Goal: Check status

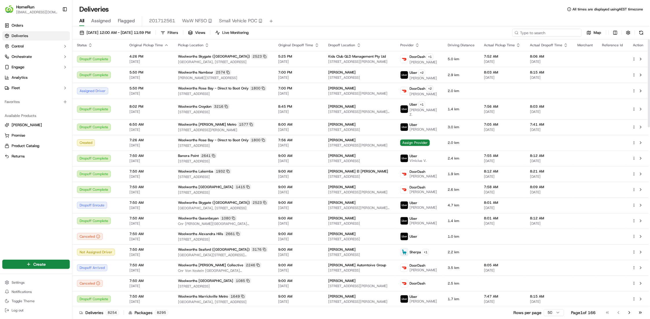
click at [569, 33] on input at bounding box center [546, 33] width 69 height 8
paste input "269513067"
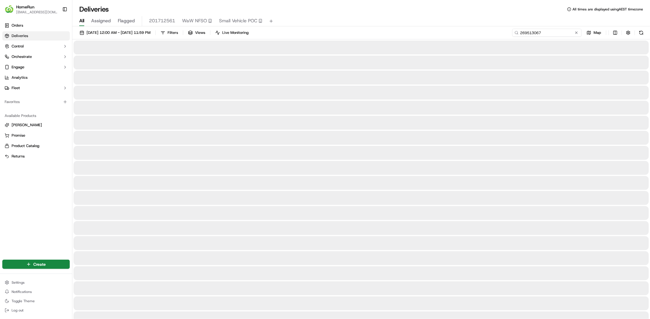
type input "269513067"
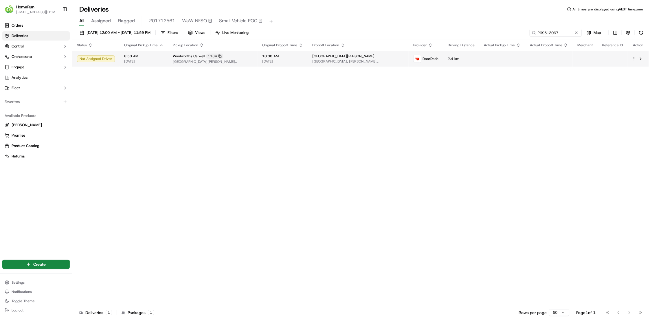
click at [295, 60] on span "[DATE]" at bounding box center [282, 61] width 41 height 5
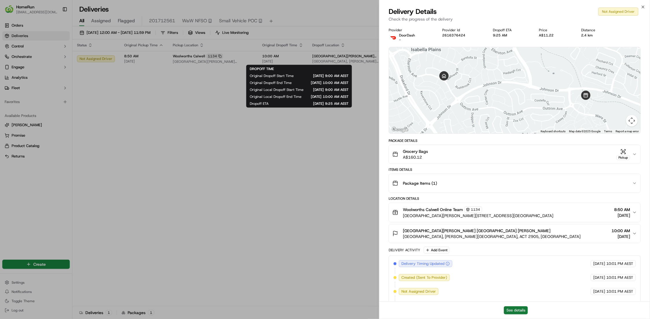
click at [521, 311] on button "See details" at bounding box center [515, 310] width 24 height 8
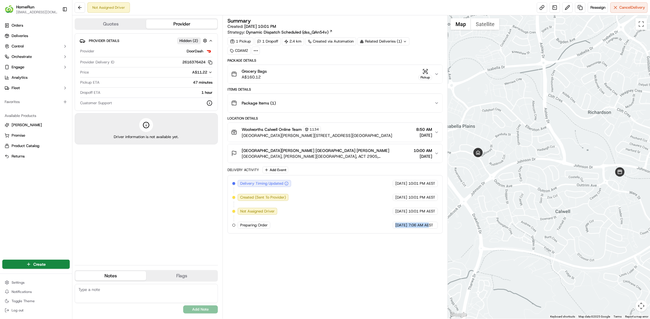
drag, startPoint x: 361, startPoint y: 216, endPoint x: 428, endPoint y: 217, distance: 67.4
click at [428, 217] on div "Delivery Timing Updated DoorDash 15/09/2025 10:01 PM AEST Created (Sent To Prov…" at bounding box center [334, 204] width 205 height 49
click at [413, 246] on div "Summary Created: 15/09/2025 10:01 PM Strategy: Dynamic Dispatch Scheduled (dss_…" at bounding box center [334, 166] width 215 height 297
drag, startPoint x: 342, startPoint y: 216, endPoint x: 394, endPoint y: 231, distance: 54.1
click at [396, 229] on div "Summary Created: 15/09/2025 10:01 PM Strategy: Dynamic Dispatch Scheduled (dss_…" at bounding box center [334, 166] width 215 height 297
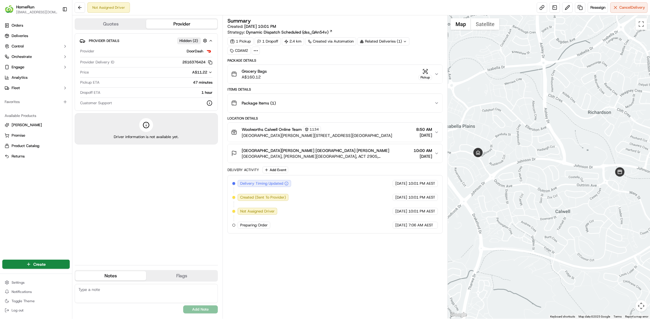
click at [390, 233] on div "Summary Created: 15/09/2025 10:01 PM Strategy: Dynamic Dispatch Scheduled (dss_…" at bounding box center [334, 166] width 215 height 297
